Goal: Information Seeking & Learning: Learn about a topic

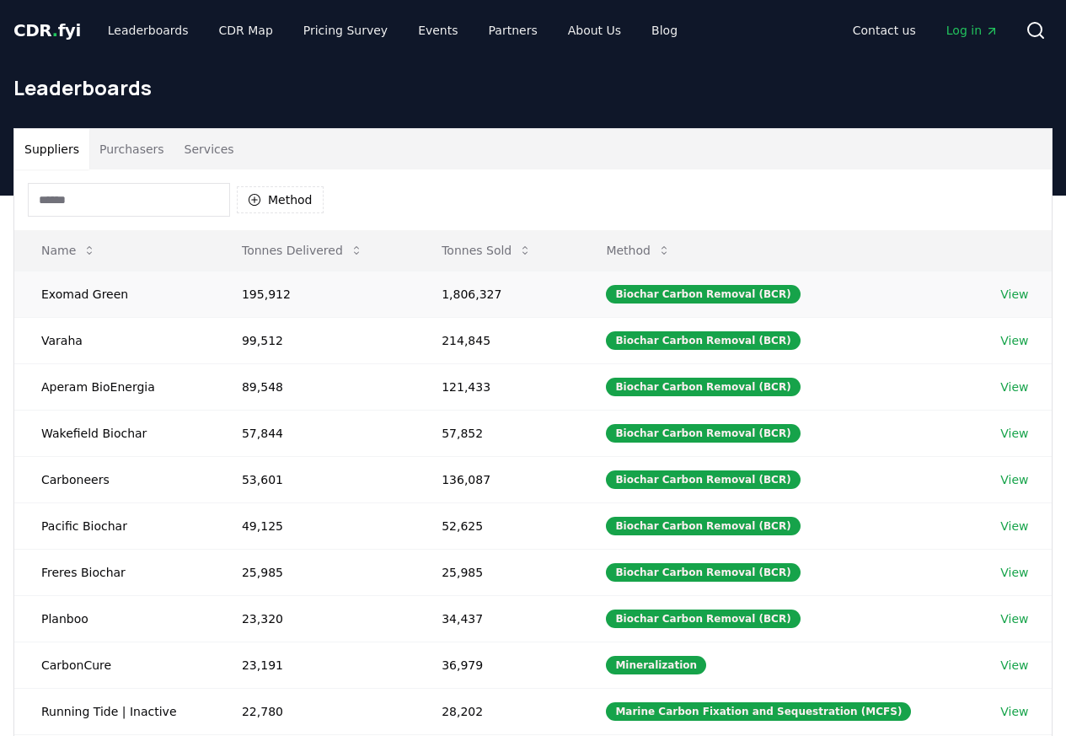
click at [1013, 296] on link "View" at bounding box center [1014, 294] width 28 height 17
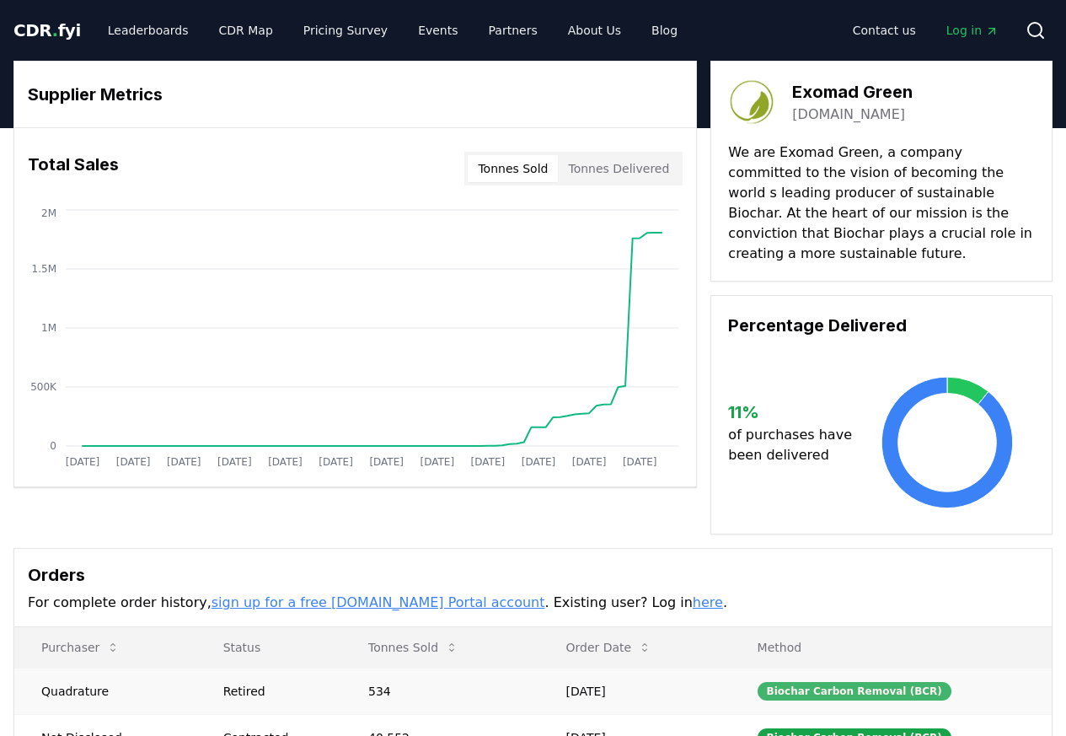
click at [891, 696] on div "Biochar Carbon Removal (BCR)" at bounding box center [854, 691] width 194 height 19
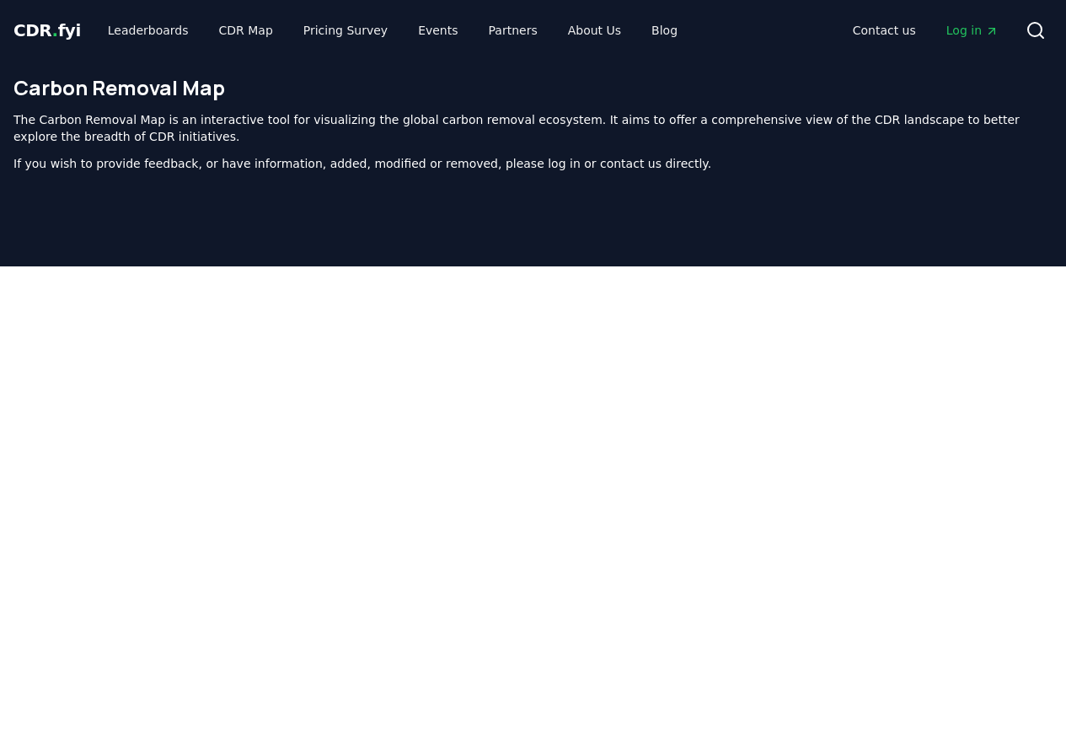
scroll to position [511, 0]
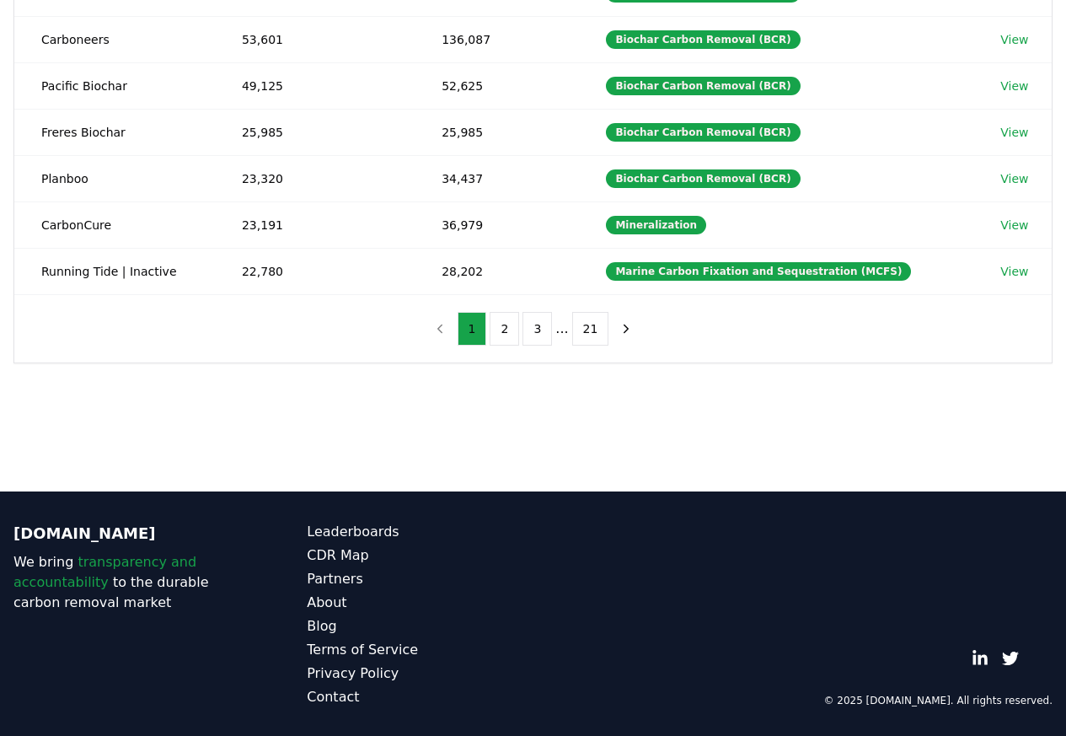
scroll to position [441, 0]
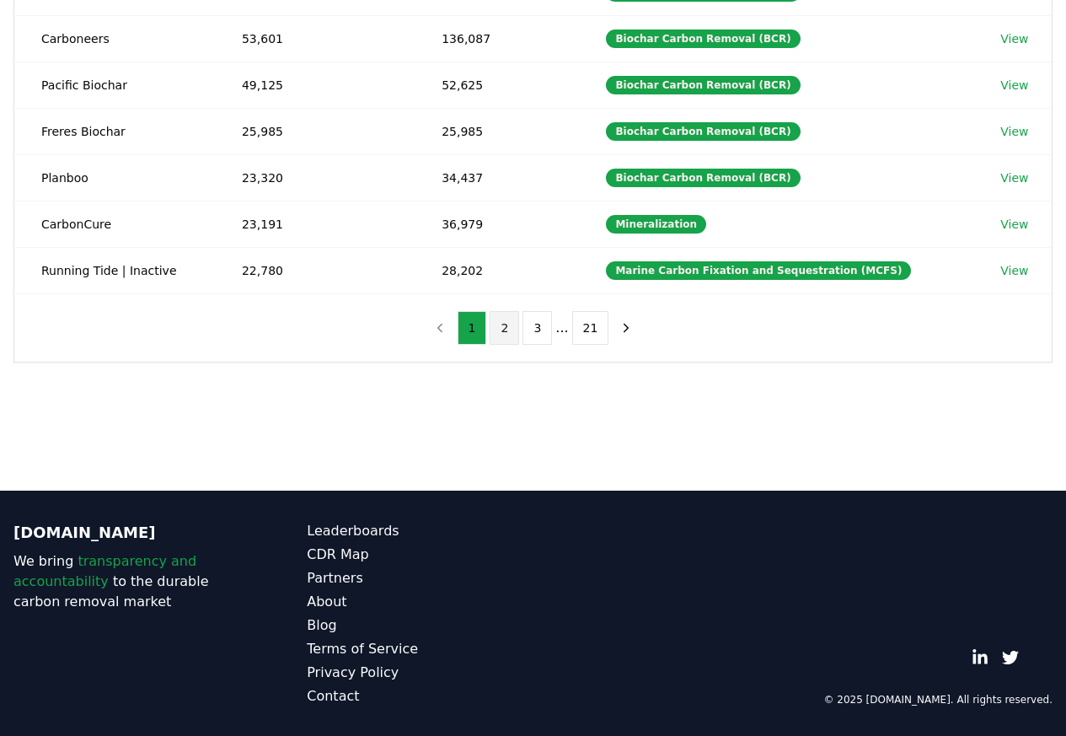
click at [506, 337] on button "2" at bounding box center [504, 328] width 29 height 34
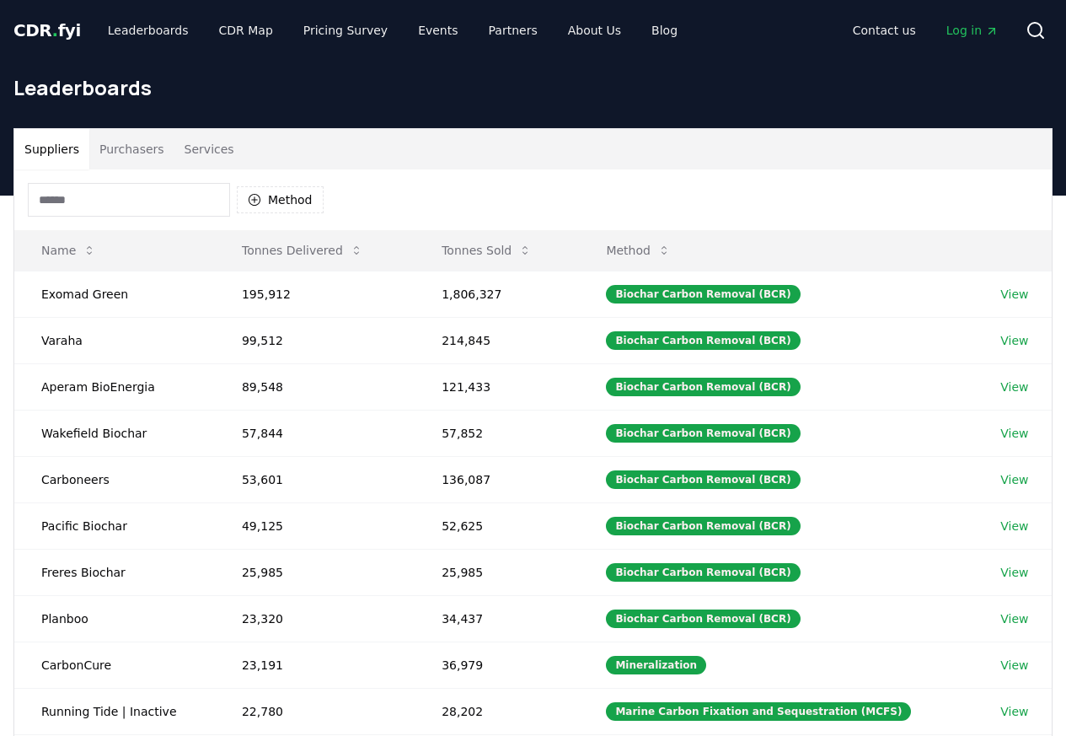
scroll to position [441, 0]
click at [504, 336] on td "214,845" at bounding box center [497, 340] width 164 height 46
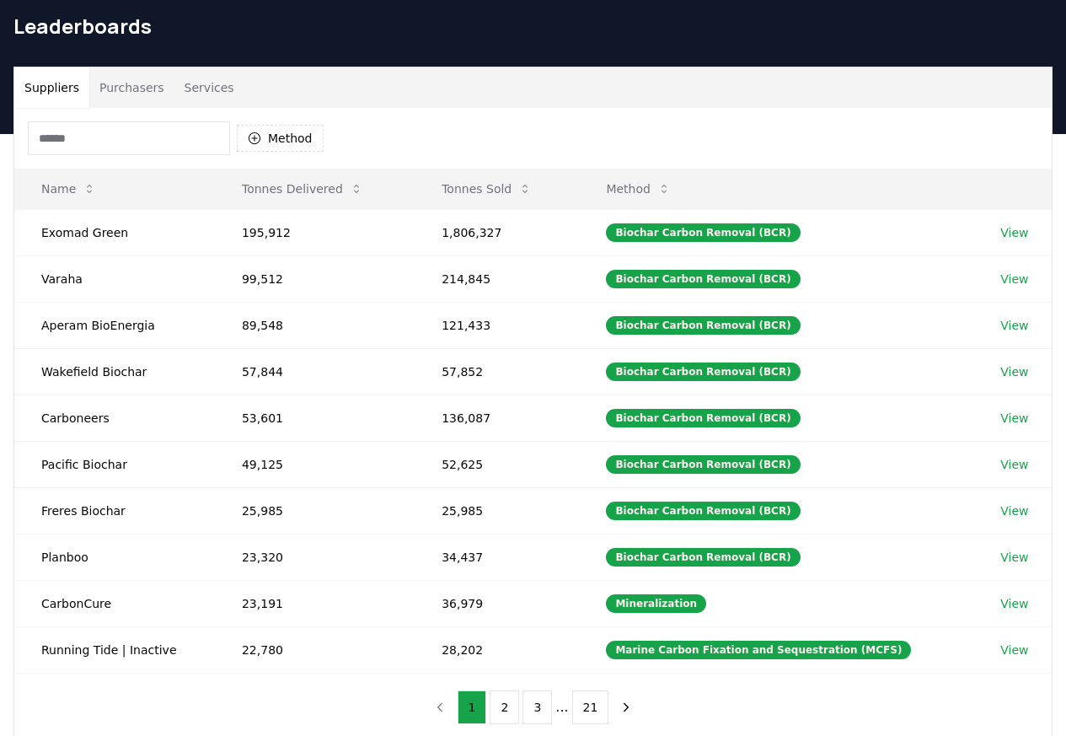
scroll to position [441, 0]
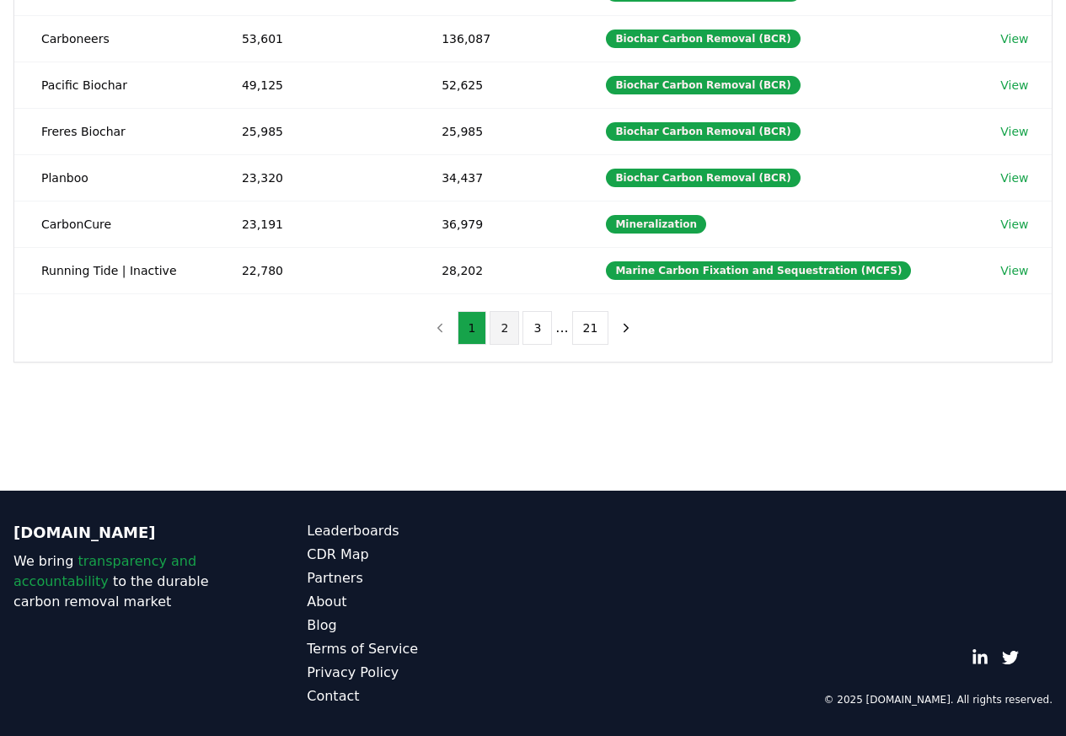
click at [506, 335] on button "2" at bounding box center [504, 328] width 29 height 34
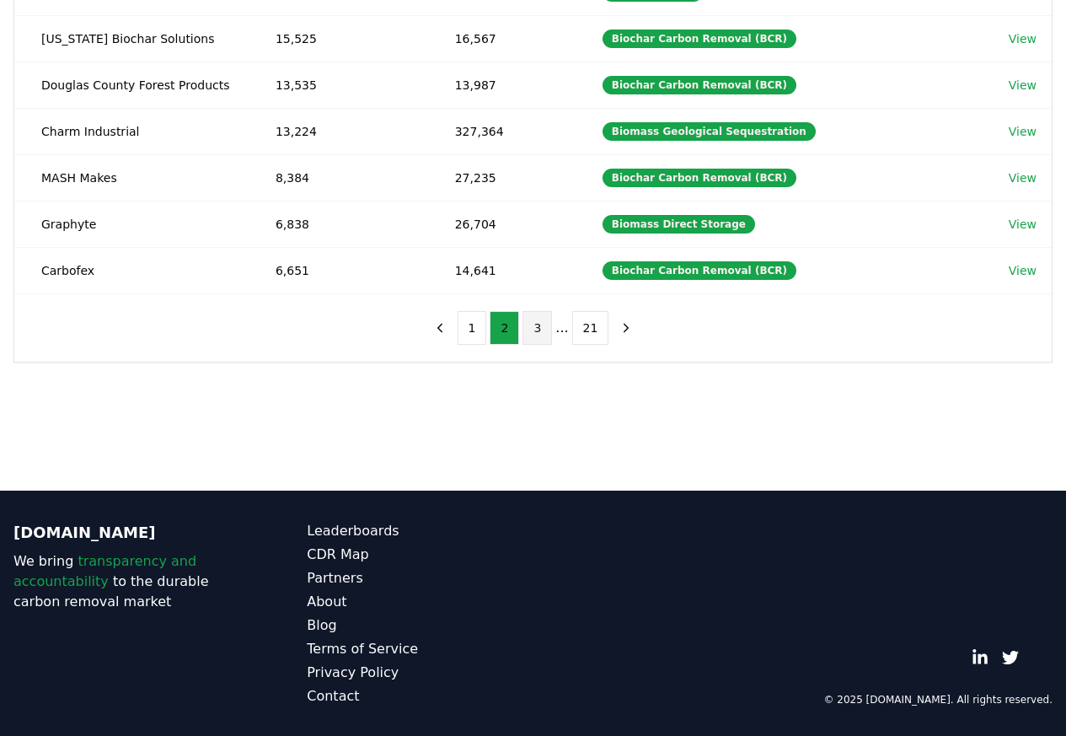
click at [527, 336] on button "3" at bounding box center [536, 328] width 29 height 34
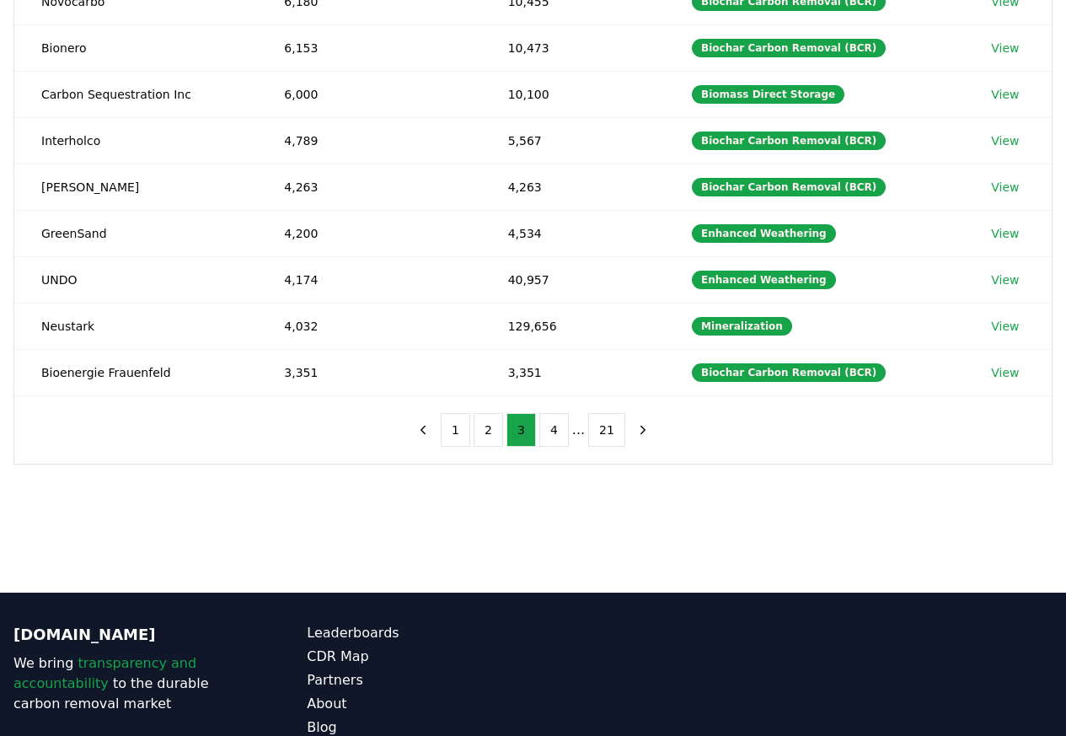
scroll to position [0, 0]
